Goal: Information Seeking & Learning: Check status

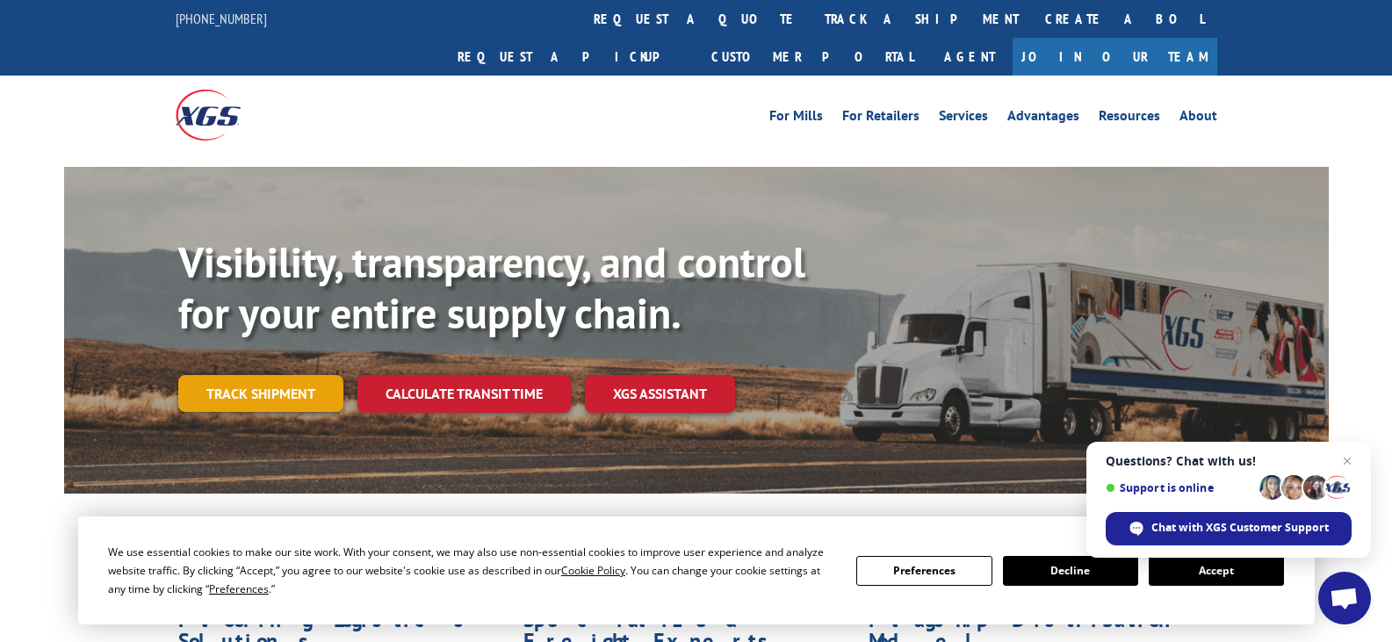
click at [241, 375] on link "Track shipment" at bounding box center [260, 393] width 165 height 37
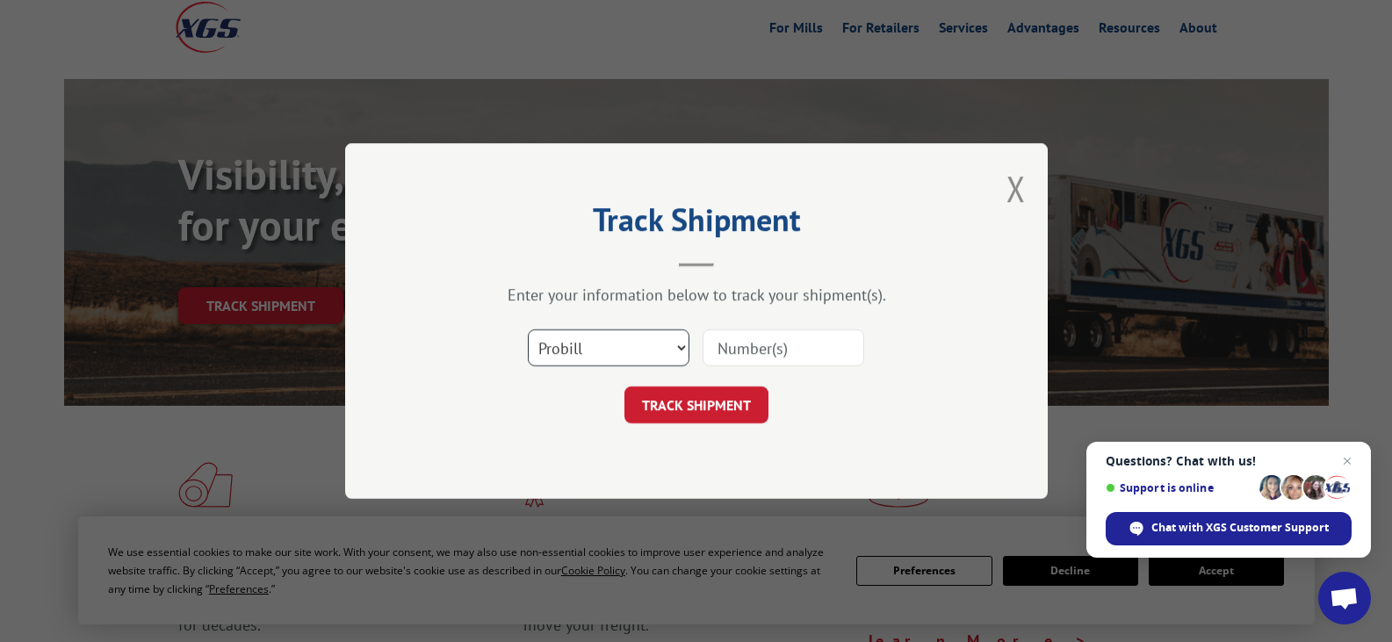
scroll to position [176, 0]
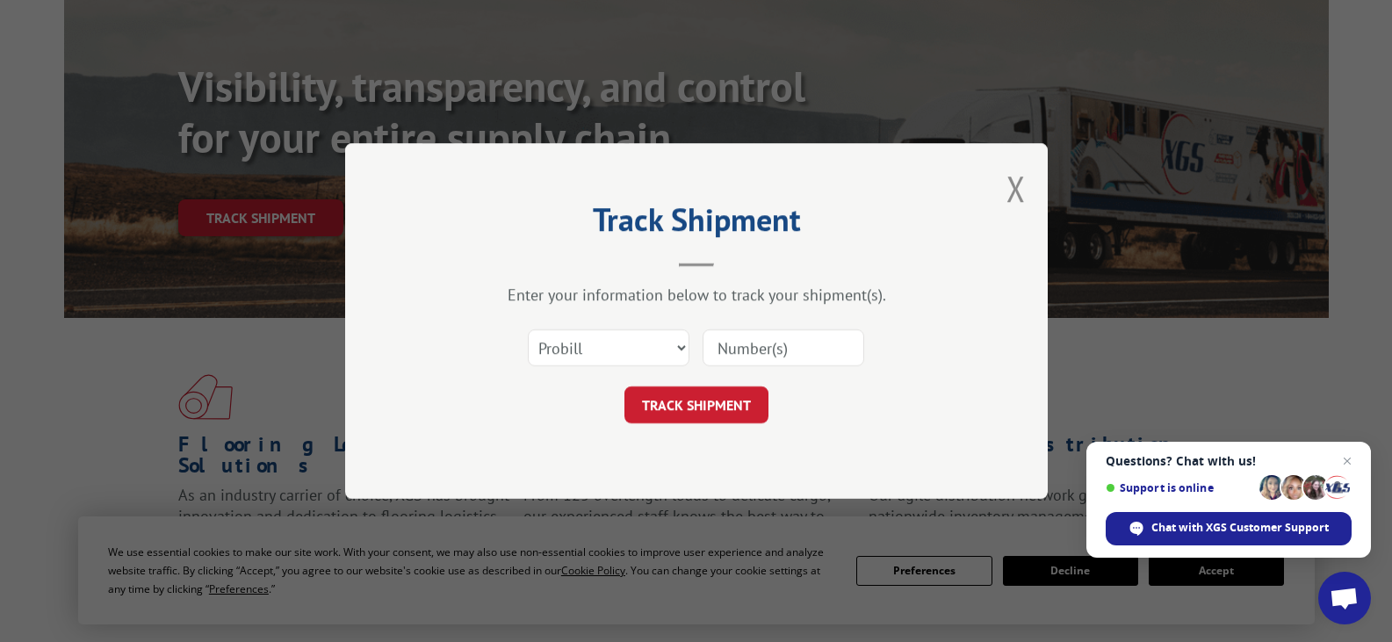
click at [759, 350] on input at bounding box center [784, 347] width 162 height 37
paste input "16847617"
type input "16847617"
click at [626, 354] on select "Select category... Probill BOL PO" at bounding box center [609, 347] width 162 height 37
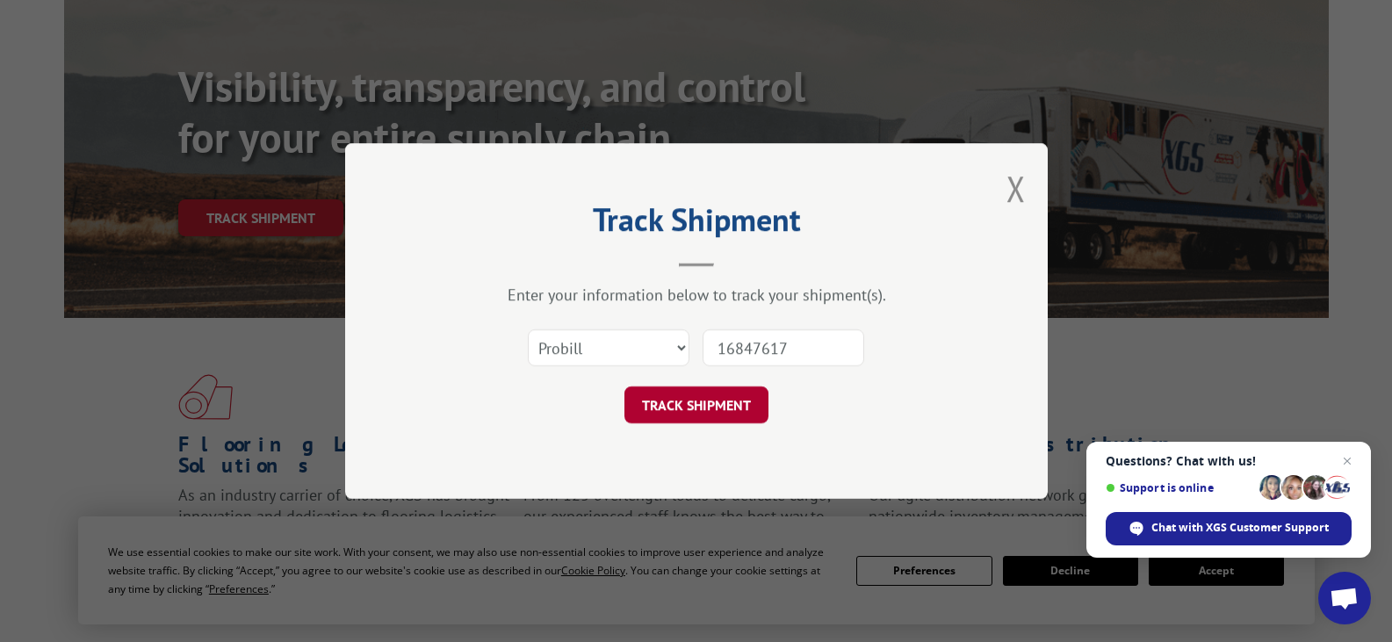
click at [670, 395] on button "TRACK SHIPMENT" at bounding box center [696, 404] width 144 height 37
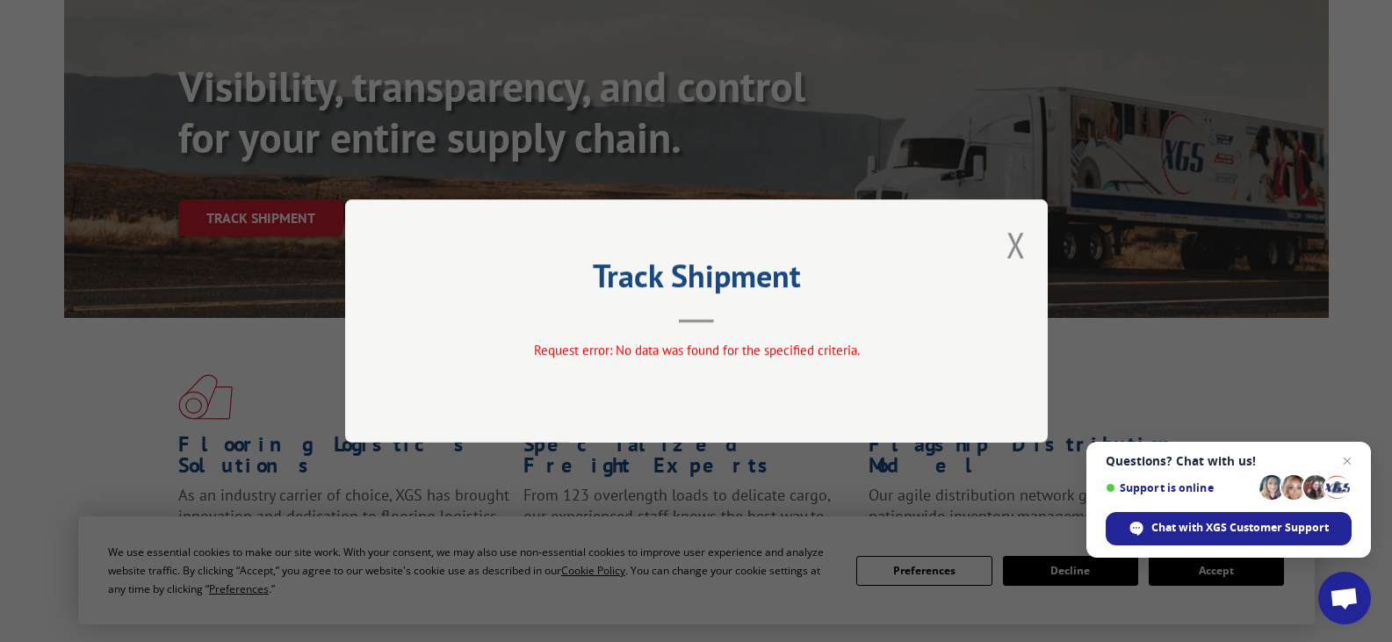
click at [744, 327] on div "Track Shipment Request error: No data was found for the specified criteria." at bounding box center [696, 320] width 703 height 243
click at [1019, 249] on button "Close modal" at bounding box center [1015, 244] width 19 height 47
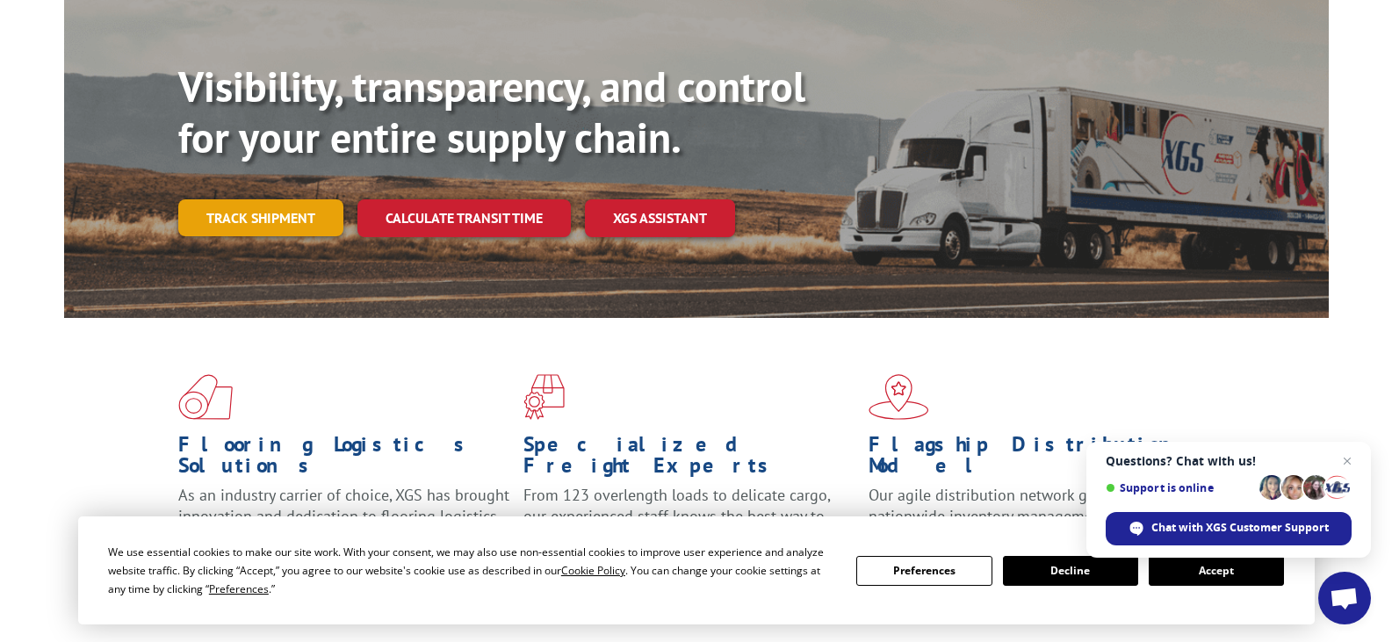
click at [249, 199] on link "Track shipment" at bounding box center [260, 217] width 165 height 37
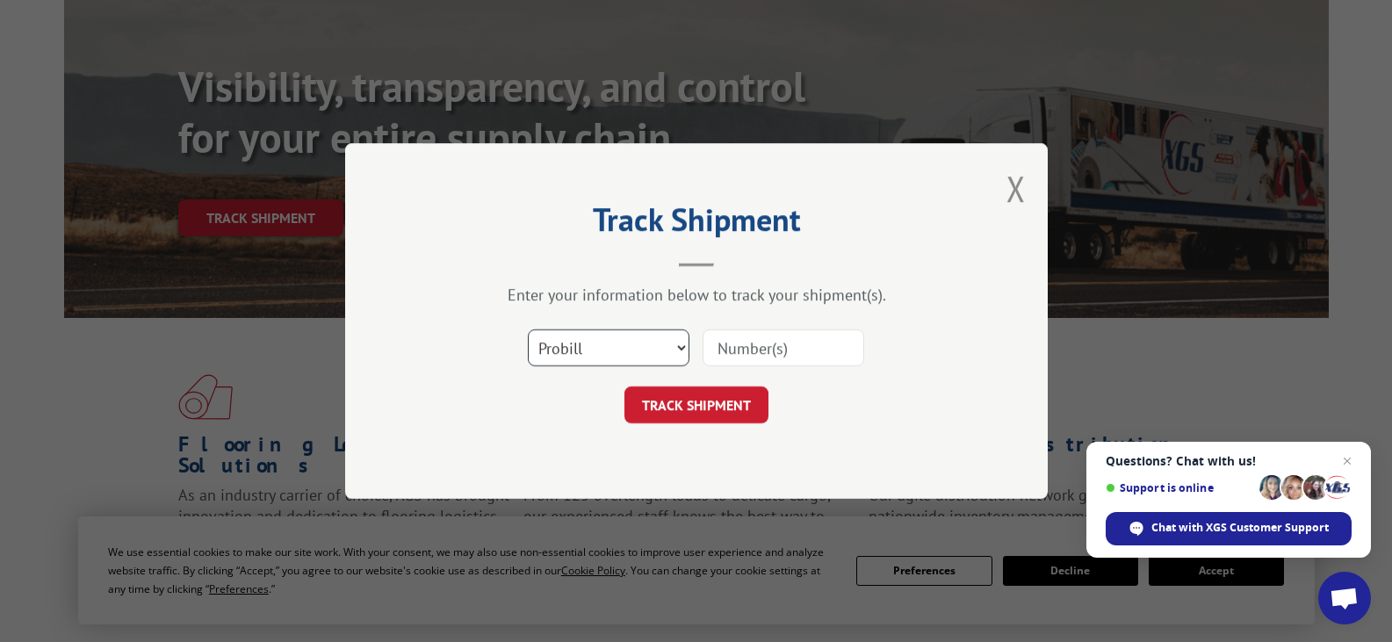
click at [679, 354] on select "Select category... Probill BOL PO" at bounding box center [609, 347] width 162 height 37
select select "po"
click at [528, 329] on select "Select category... Probill BOL PO" at bounding box center [609, 347] width 162 height 37
click at [770, 357] on input at bounding box center [784, 347] width 162 height 37
paste input "16847617"
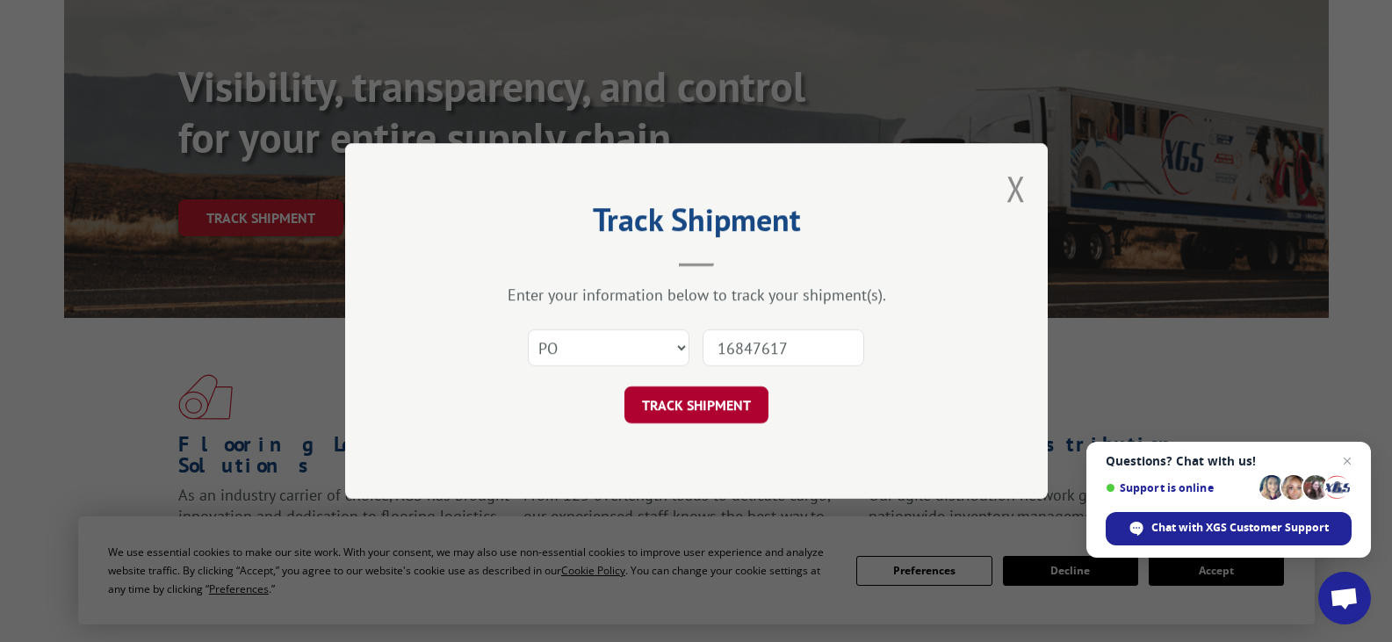
type input "16847617"
click at [699, 400] on button "TRACK SHIPMENT" at bounding box center [696, 404] width 144 height 37
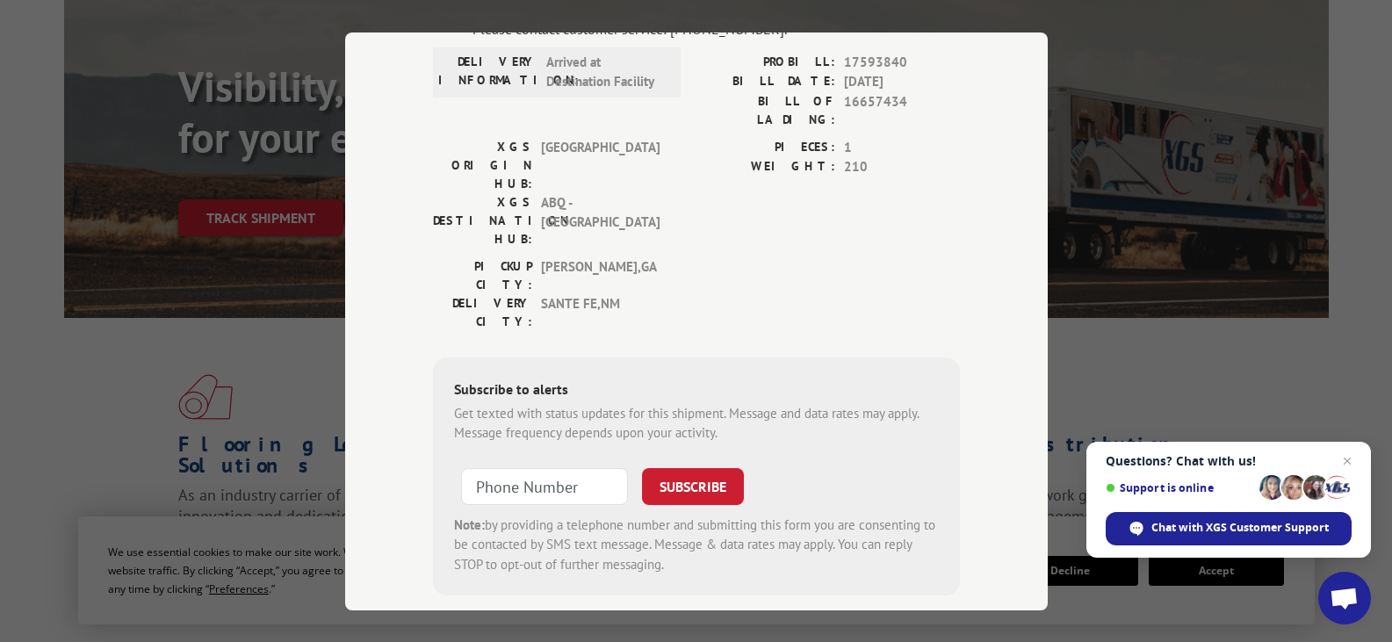
scroll to position [0, 0]
